Goal: Task Accomplishment & Management: Manage account settings

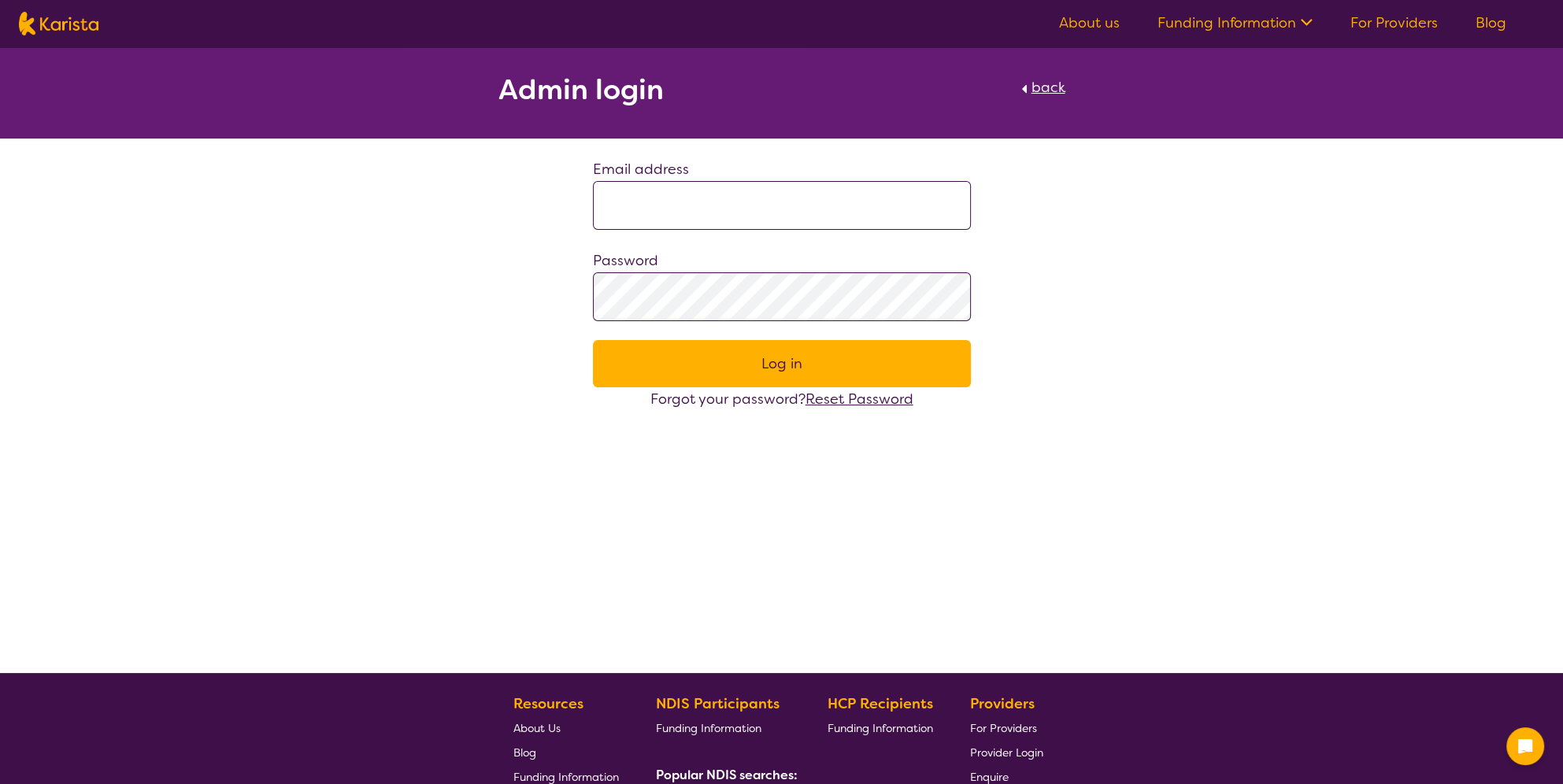
type input "**********"
drag, startPoint x: 1411, startPoint y: 26, endPoint x: 1275, endPoint y: 133, distance: 173.0
click at [1410, 26] on link "For Providers" at bounding box center [1394, 23] width 88 height 19
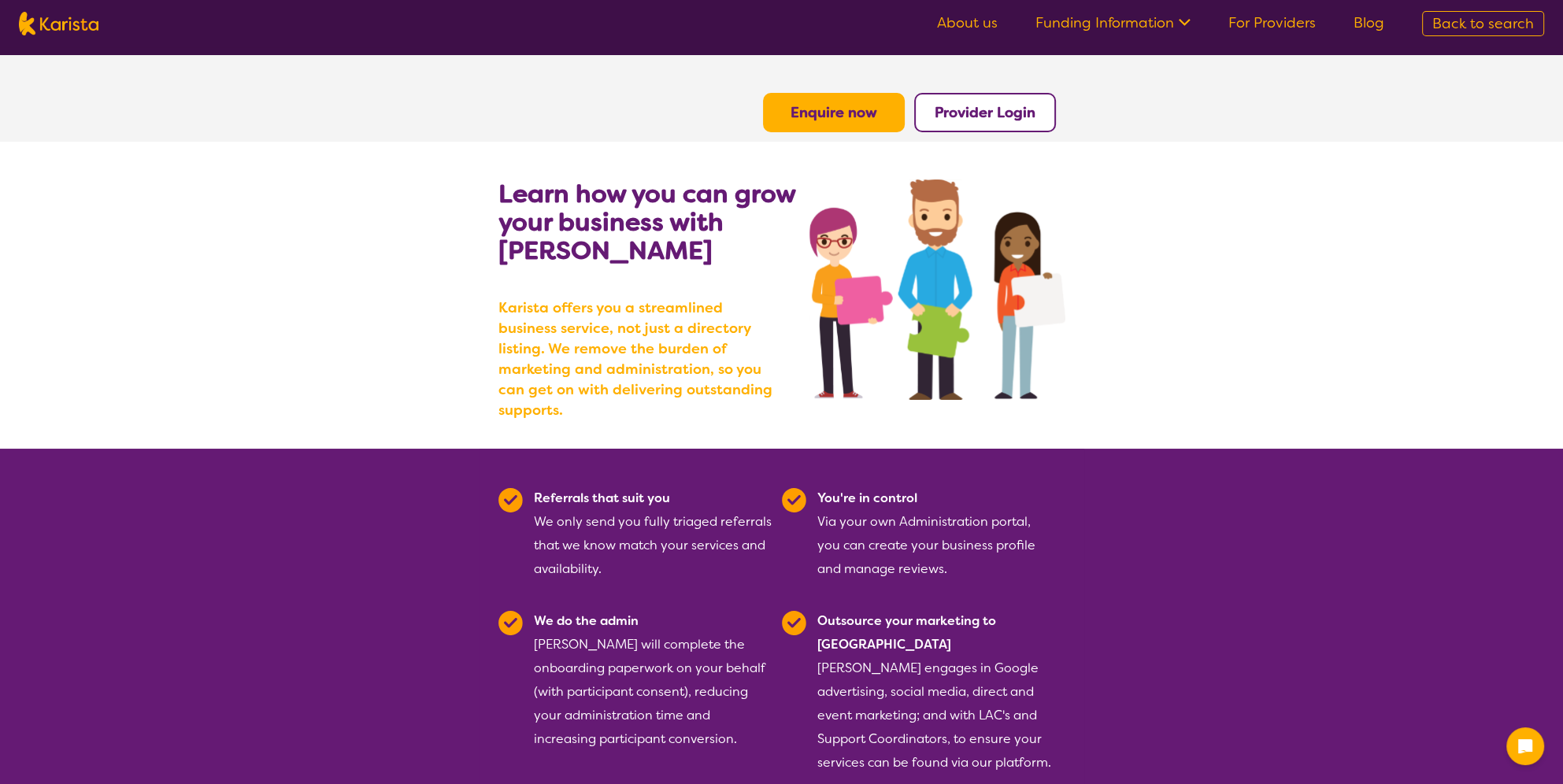
click at [1004, 110] on b "Provider Login" at bounding box center [984, 113] width 101 height 19
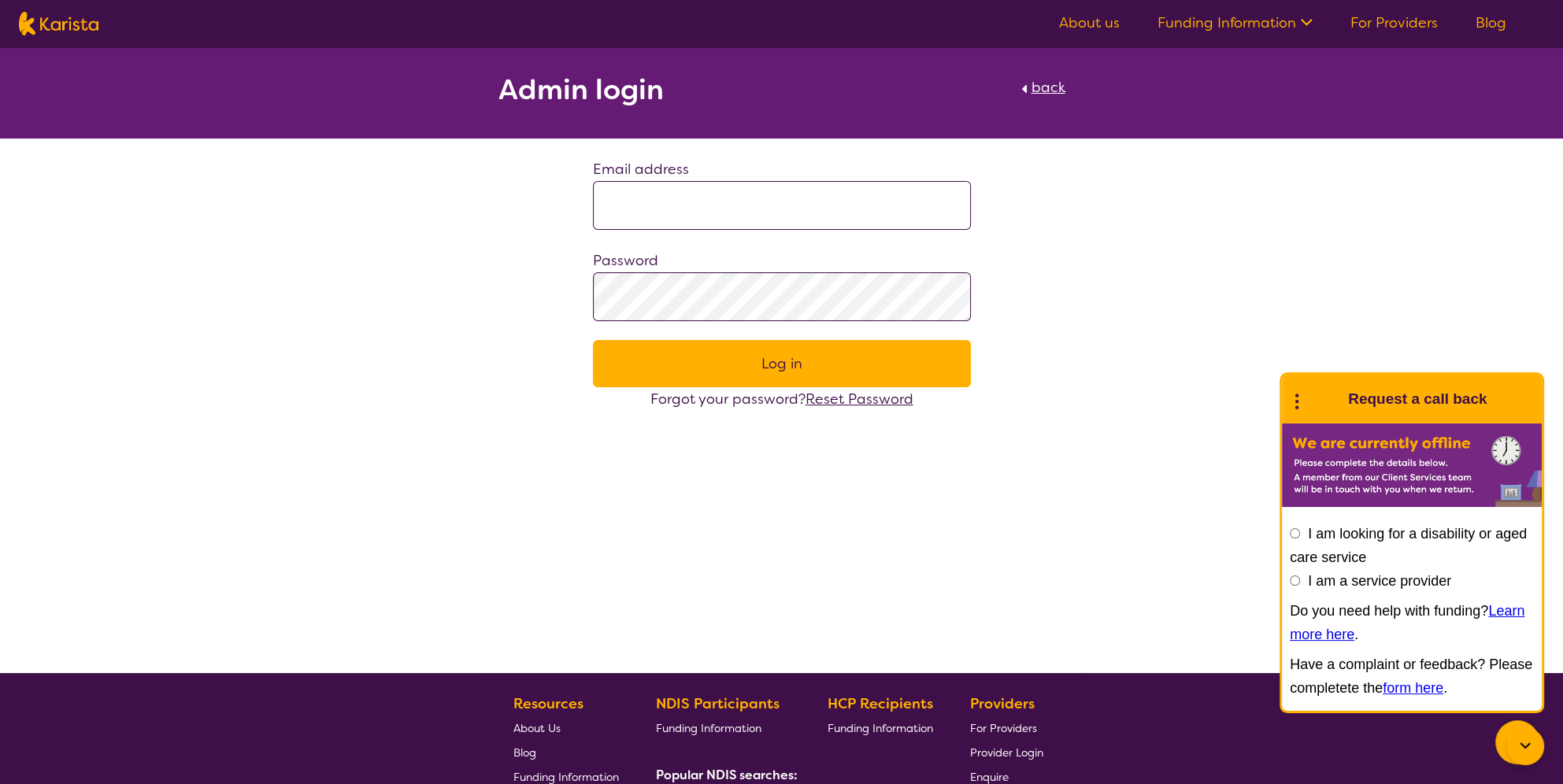
click at [655, 210] on input at bounding box center [782, 205] width 378 height 48
type input "**********"
click at [706, 357] on button "Log in" at bounding box center [782, 363] width 378 height 48
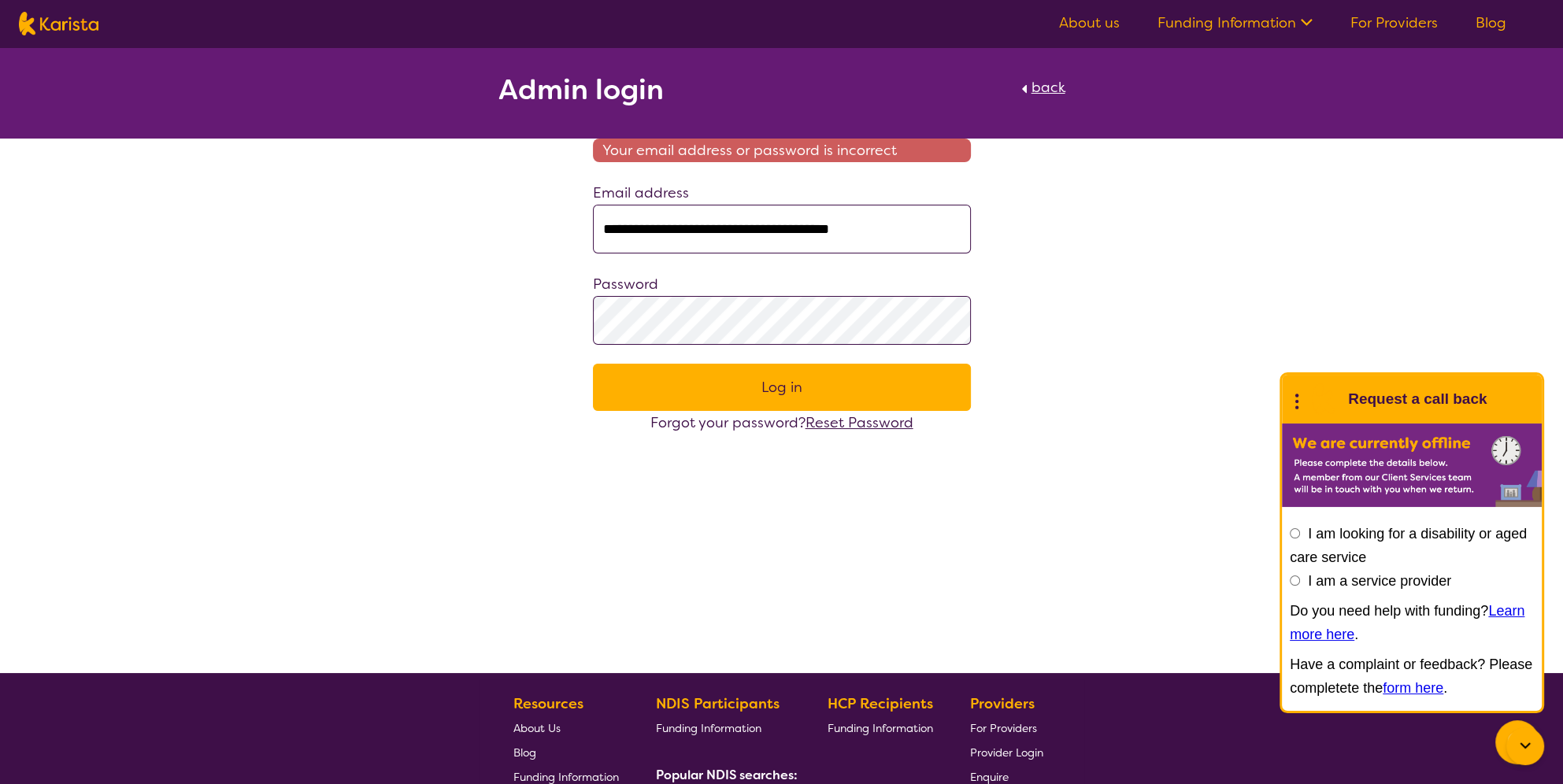
click at [400, 359] on div "**********" at bounding box center [782, 241] width 1563 height 387
click at [593, 364] on button "Log in" at bounding box center [782, 387] width 378 height 48
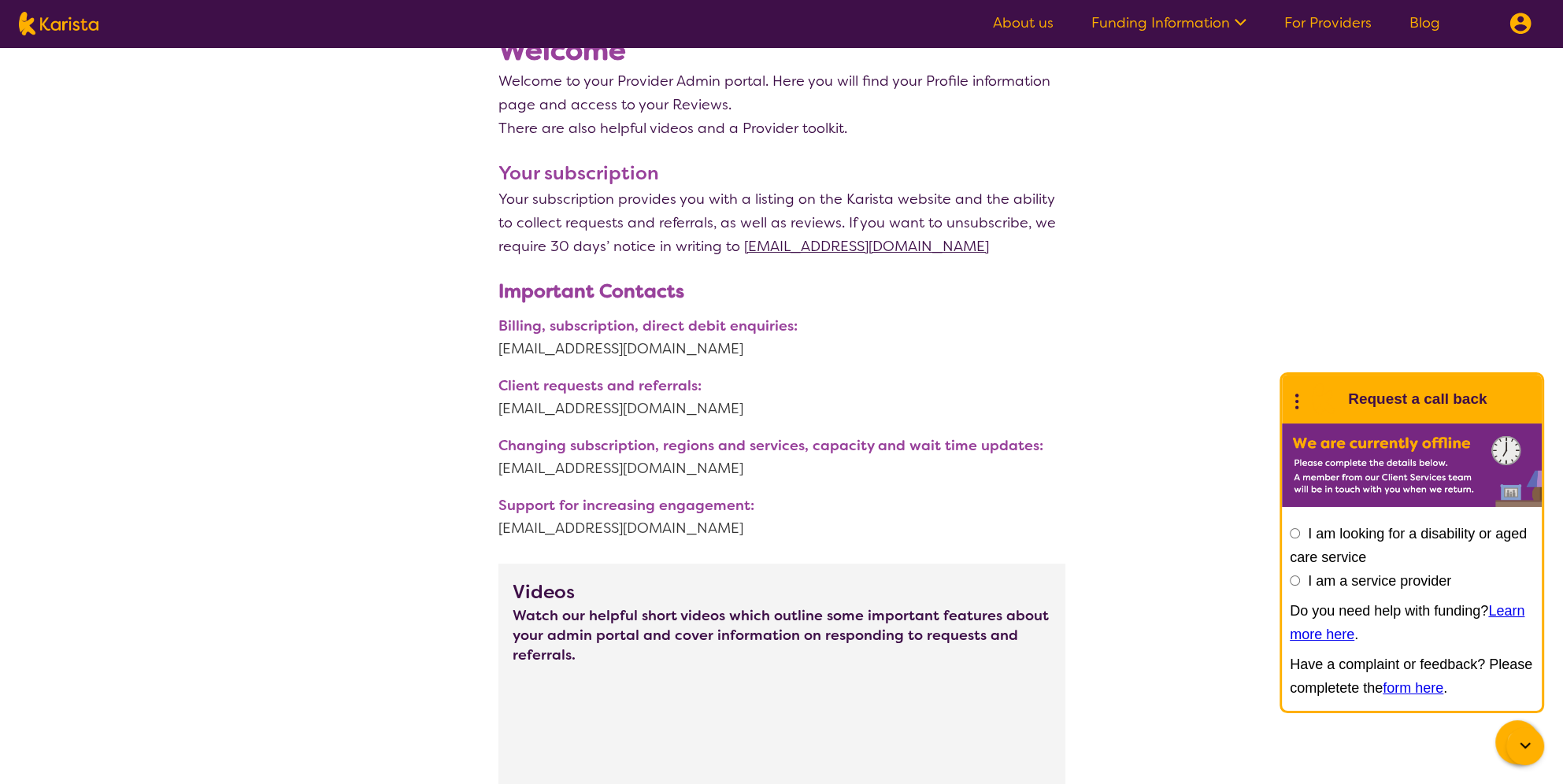
drag, startPoint x: 1191, startPoint y: 567, endPoint x: 1167, endPoint y: 237, distance: 330.9
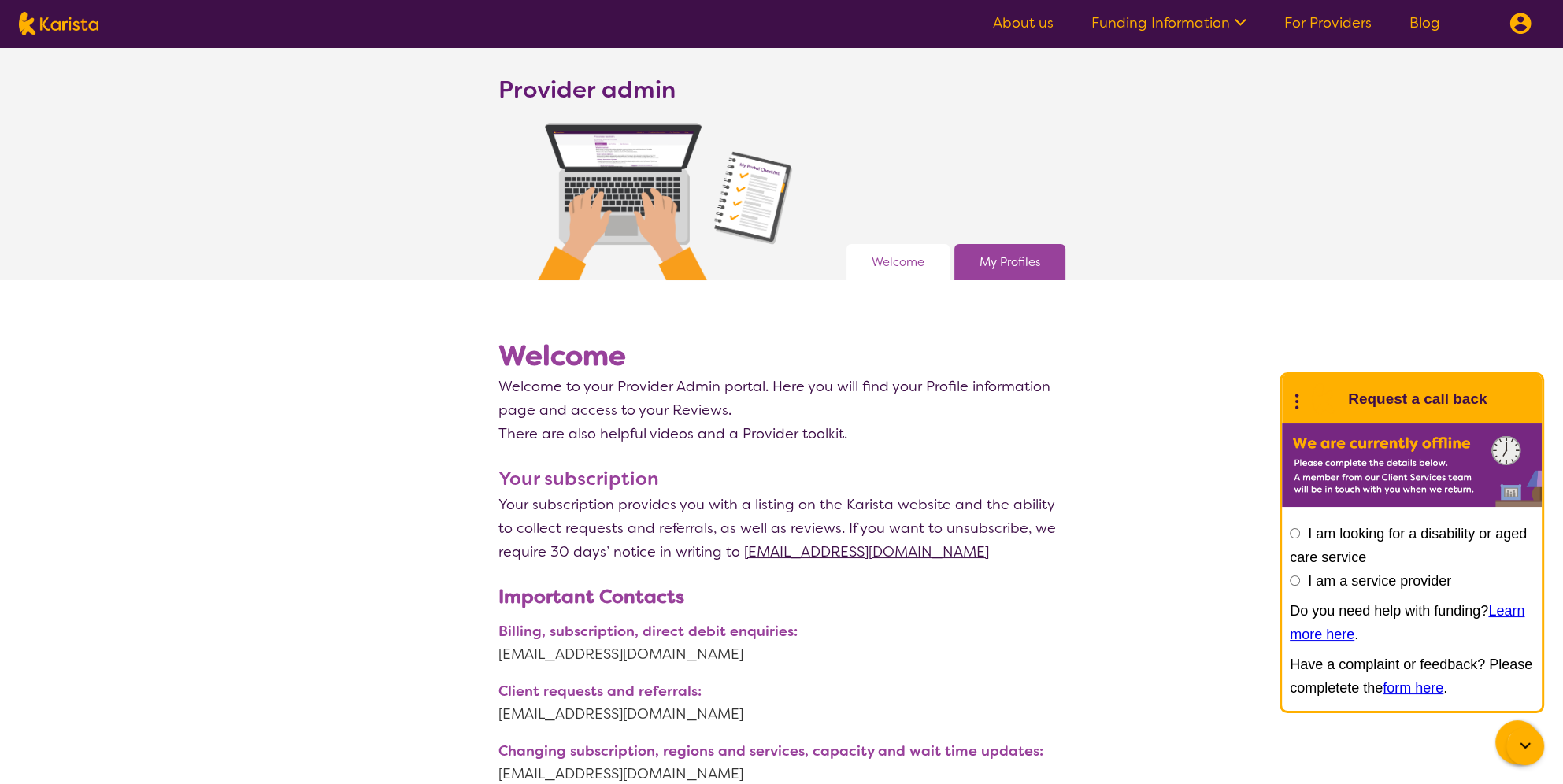
click at [1005, 265] on link "My Profiles" at bounding box center [1009, 262] width 61 height 23
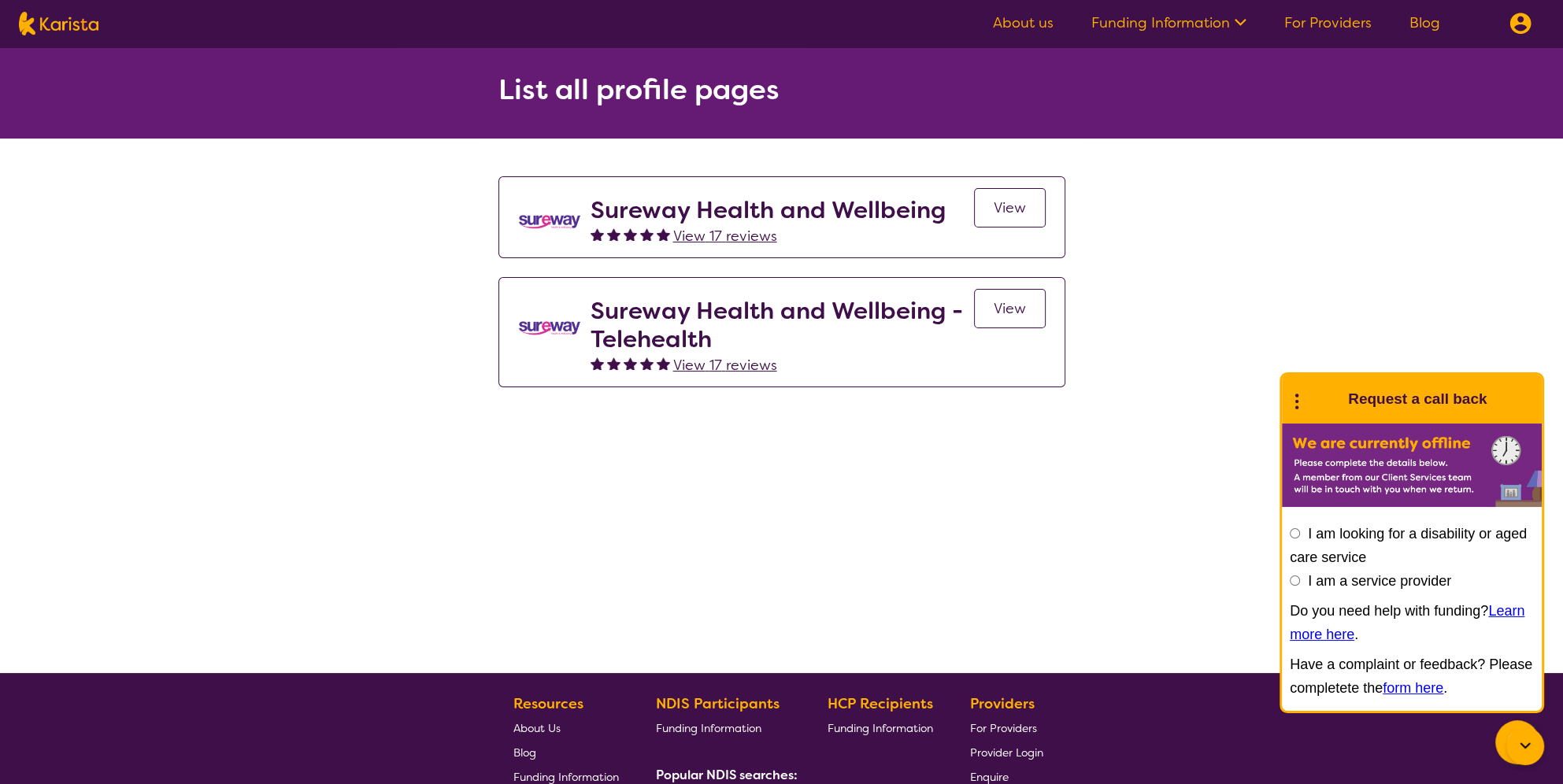
drag, startPoint x: 1327, startPoint y: 23, endPoint x: 1402, endPoint y: 117, distance: 120.3
click at [1327, 23] on link "For Providers" at bounding box center [1328, 23] width 88 height 19
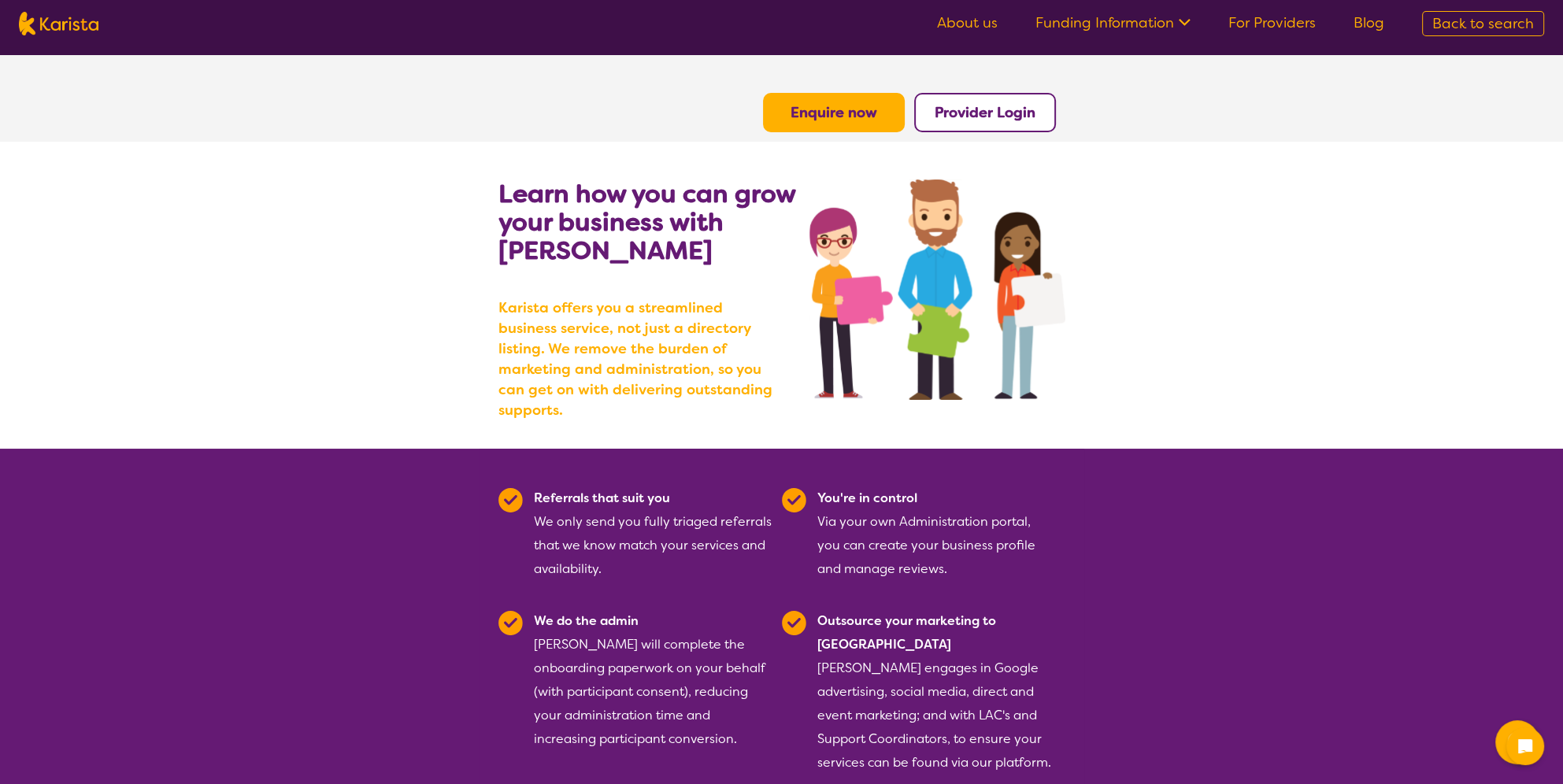
drag, startPoint x: 1047, startPoint y: 104, endPoint x: 824, endPoint y: 285, distance: 287.2
click at [1046, 104] on button "Provider Login" at bounding box center [985, 112] width 142 height 39
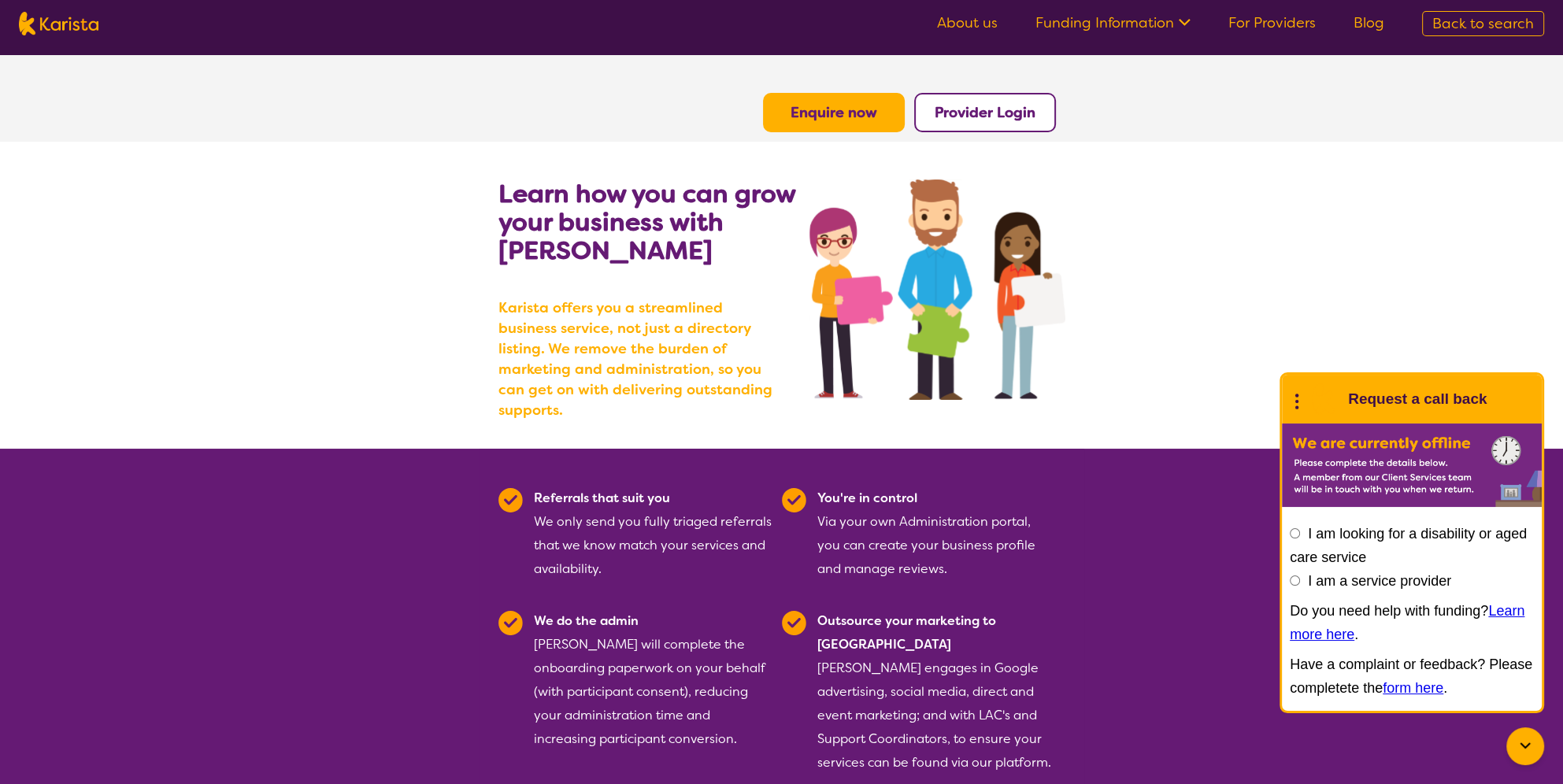
click at [974, 114] on b "Provider Login" at bounding box center [984, 113] width 101 height 19
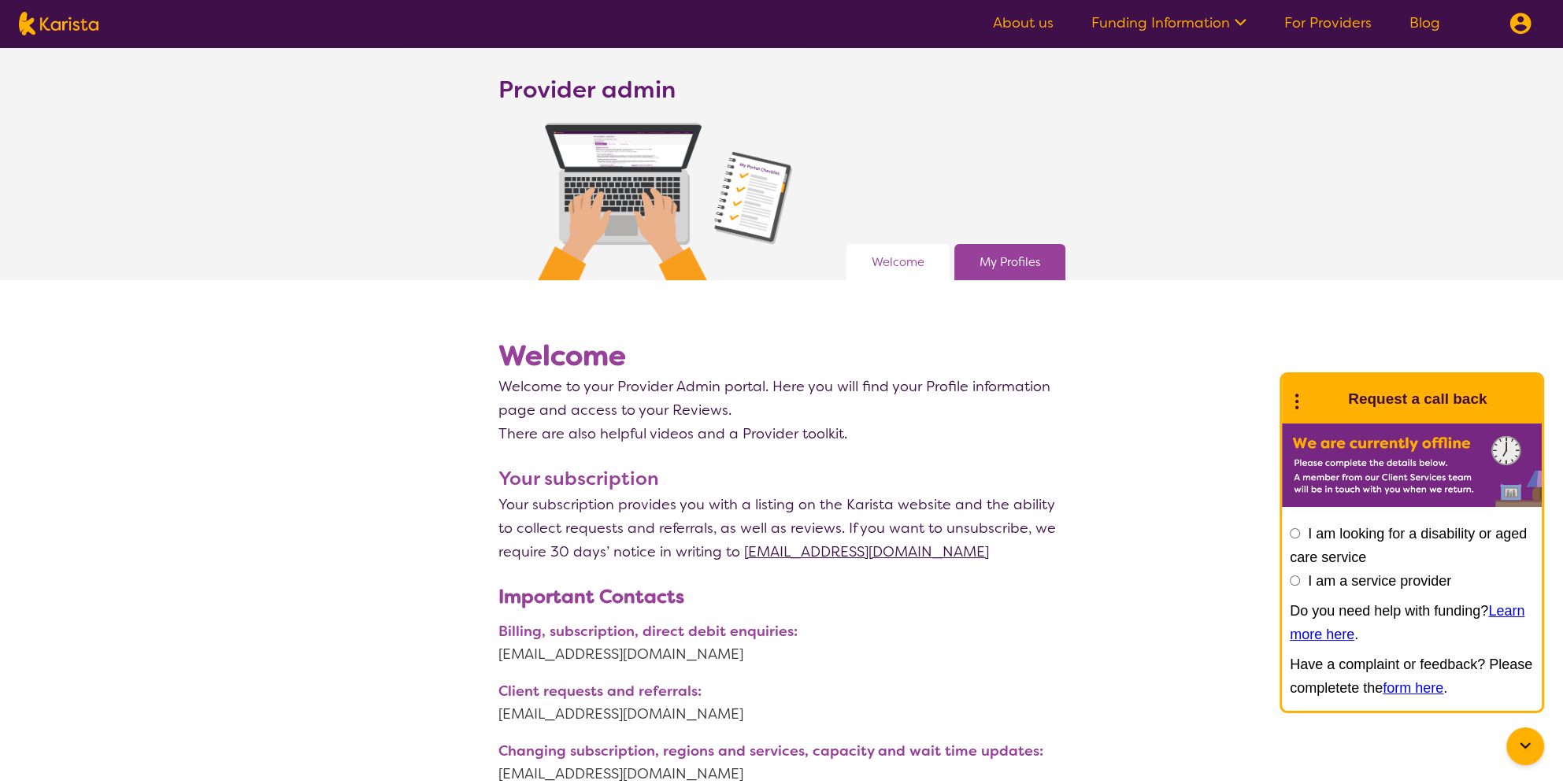
drag, startPoint x: 1073, startPoint y: 667, endPoint x: 1058, endPoint y: 256, distance: 411.3
click at [1226, 21] on link "Funding Information" at bounding box center [1169, 23] width 155 height 19
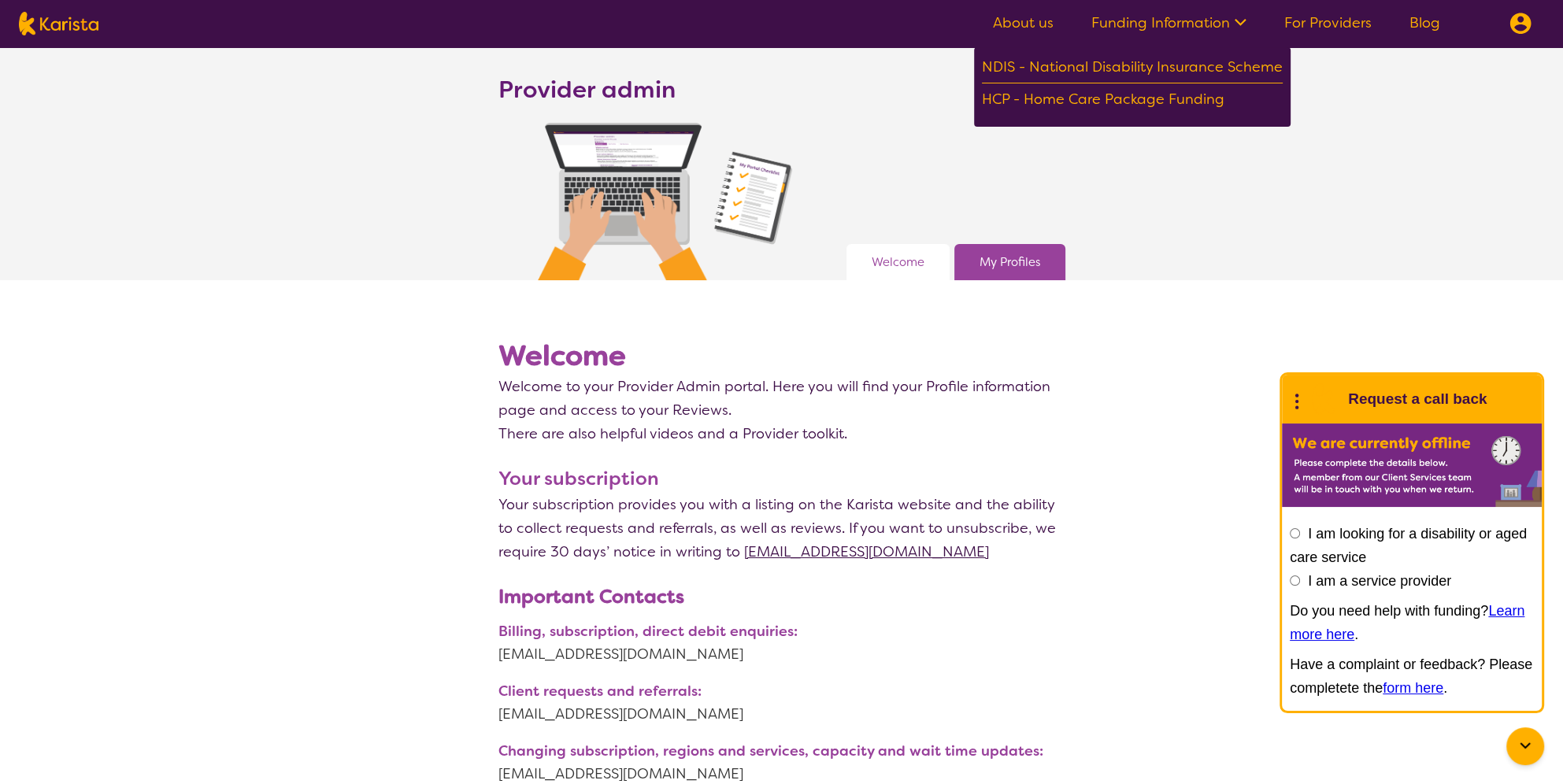
click at [1317, 27] on link "For Providers" at bounding box center [1328, 23] width 88 height 19
